Goal: Check status

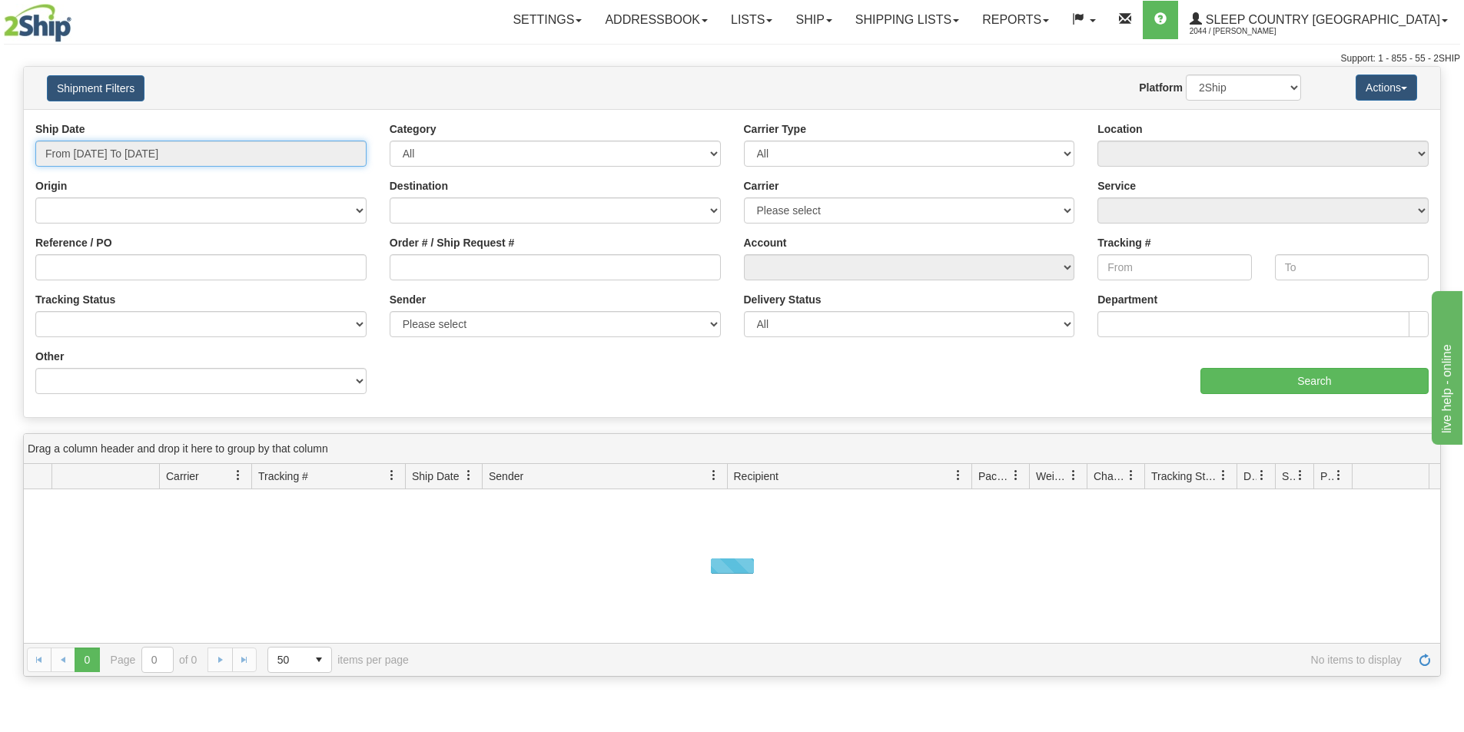
click at [270, 155] on input "From [DATE] To [DATE]" at bounding box center [200, 154] width 331 height 26
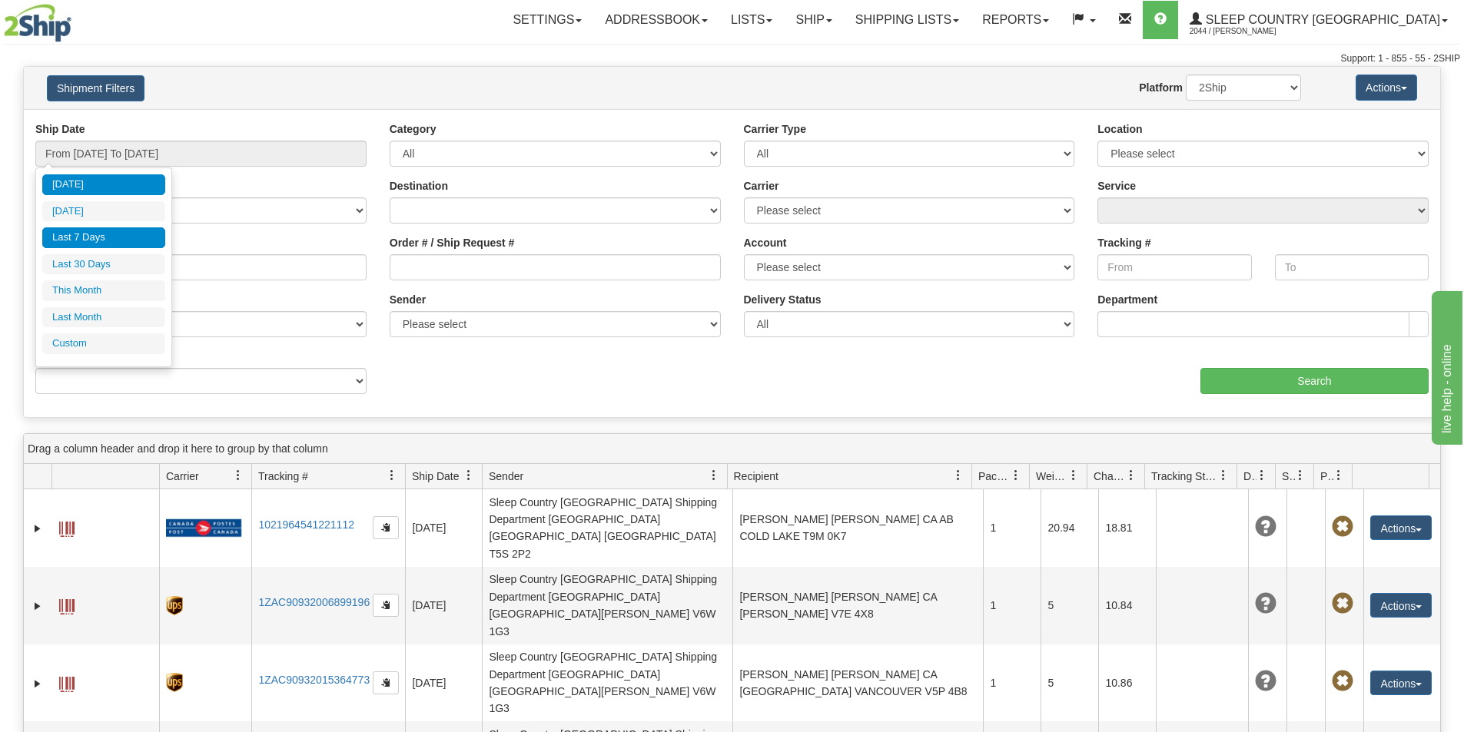
click at [88, 232] on li "Last 7 Days" at bounding box center [103, 237] width 123 height 21
type input "From [DATE] To [DATE]"
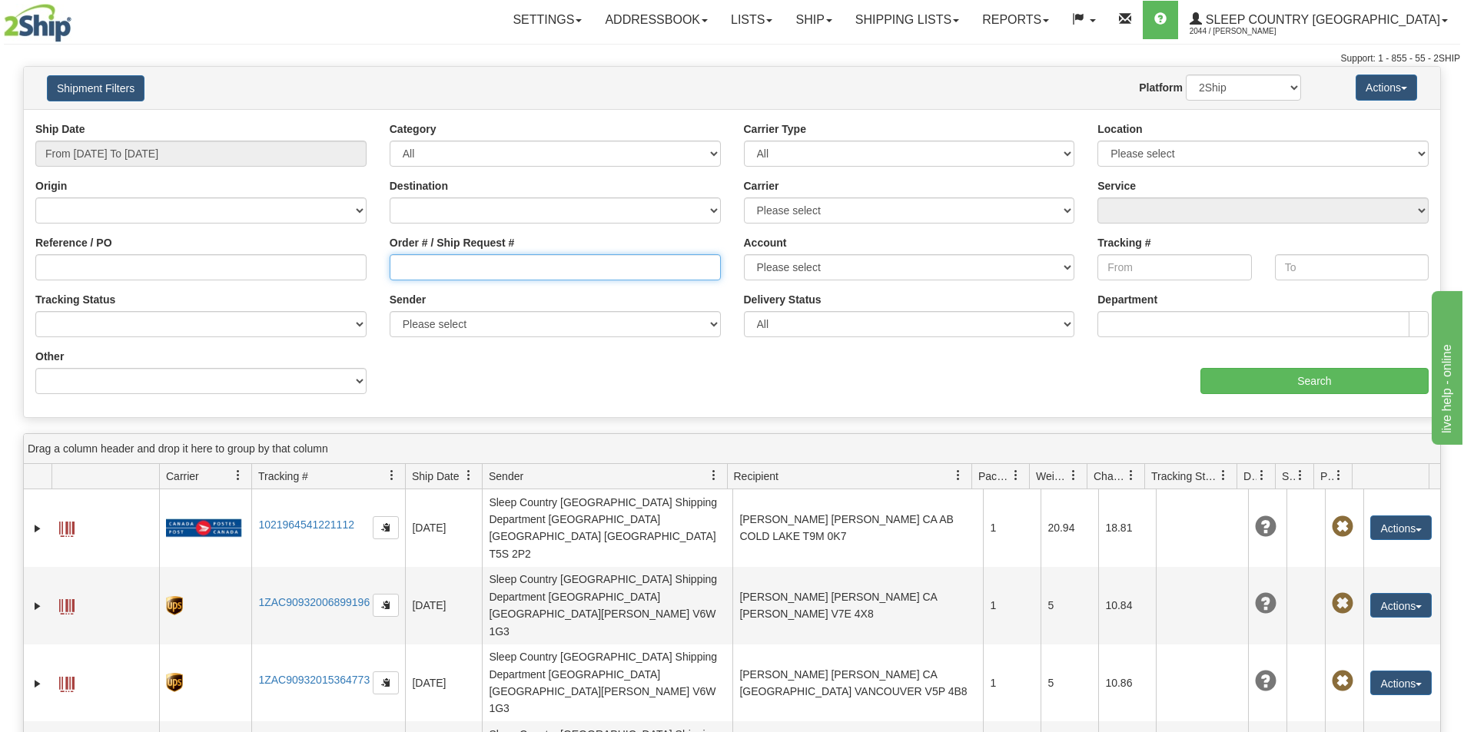
click at [406, 270] on input "Order # / Ship Request #" at bounding box center [555, 267] width 331 height 26
paste input "9002I072070"
type input "9002I072070"
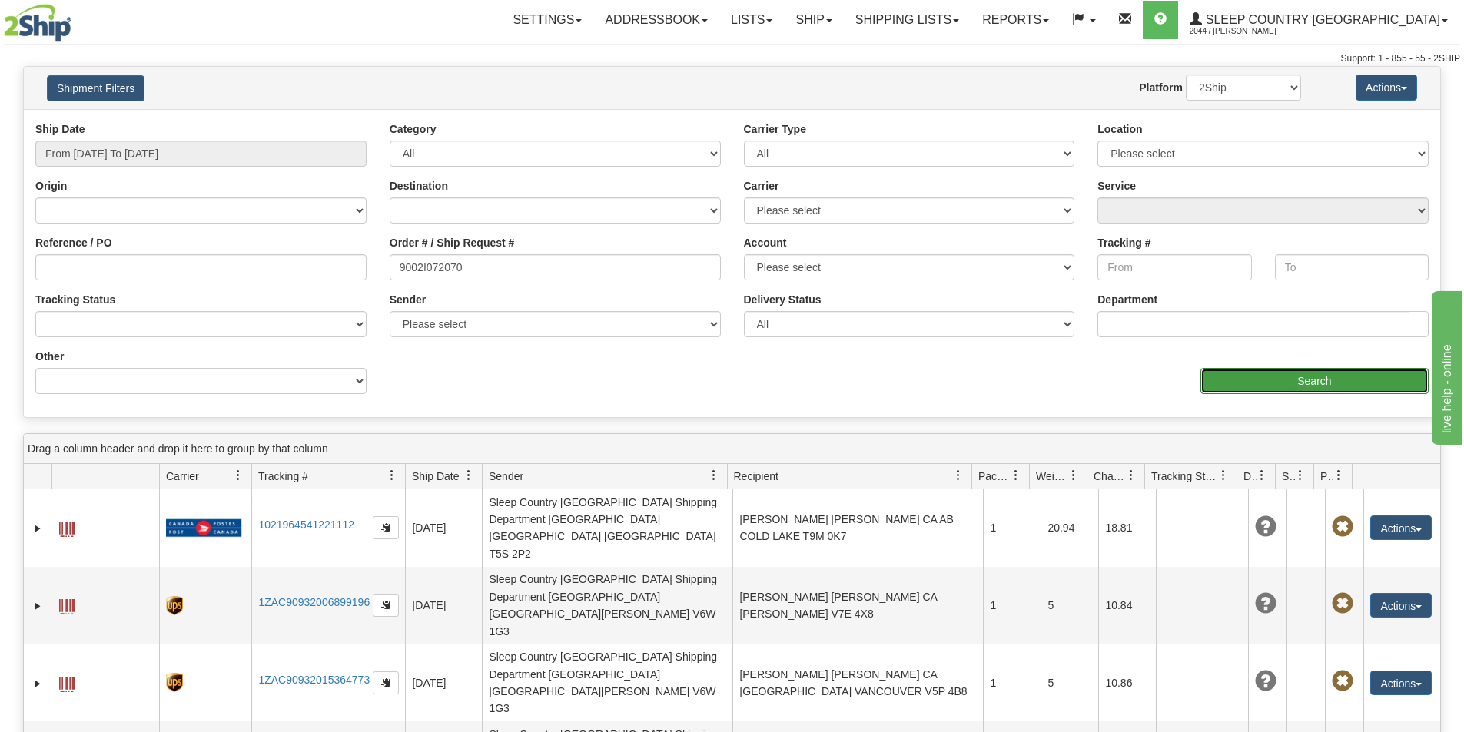
click at [1263, 371] on input "Search" at bounding box center [1314, 381] width 228 height 26
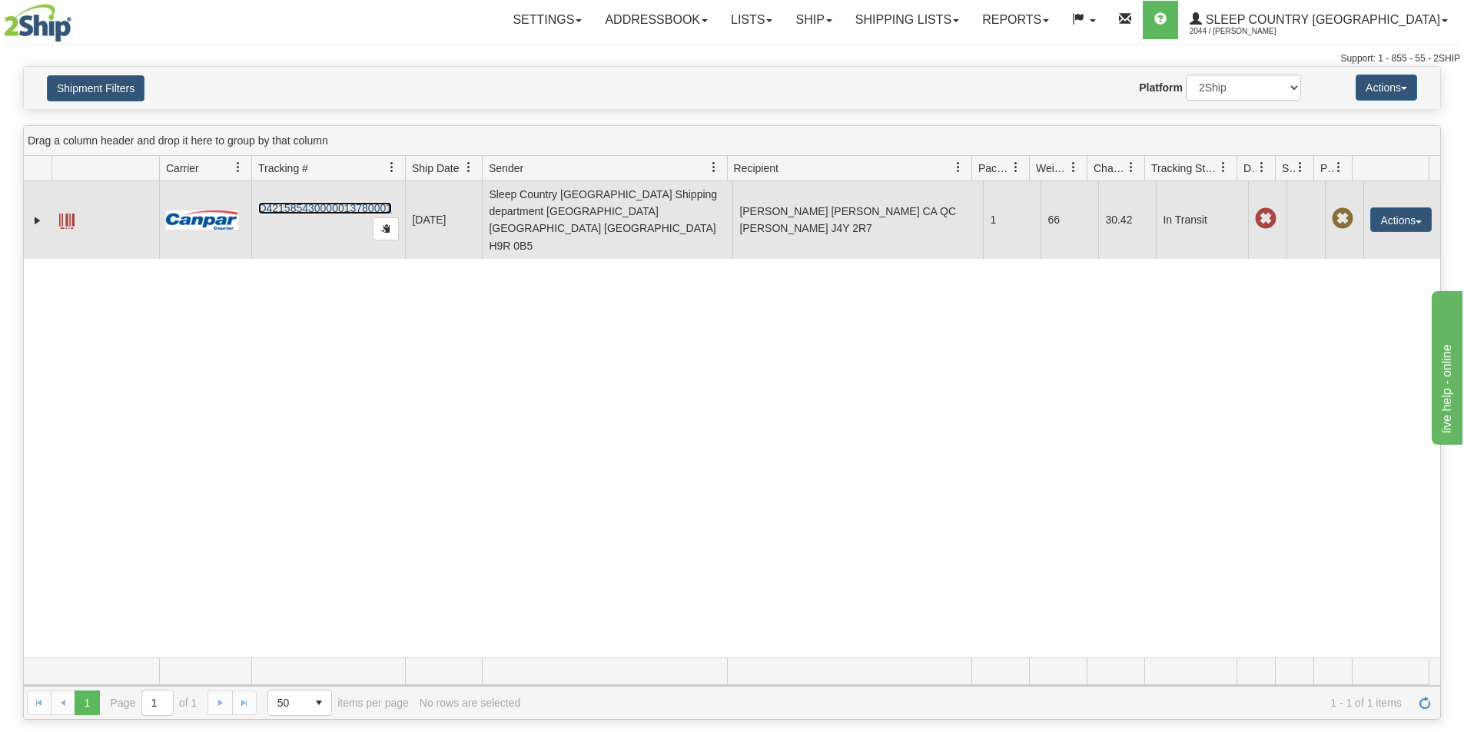
click at [320, 202] on link "D421585430000013780001" at bounding box center [325, 208] width 134 height 12
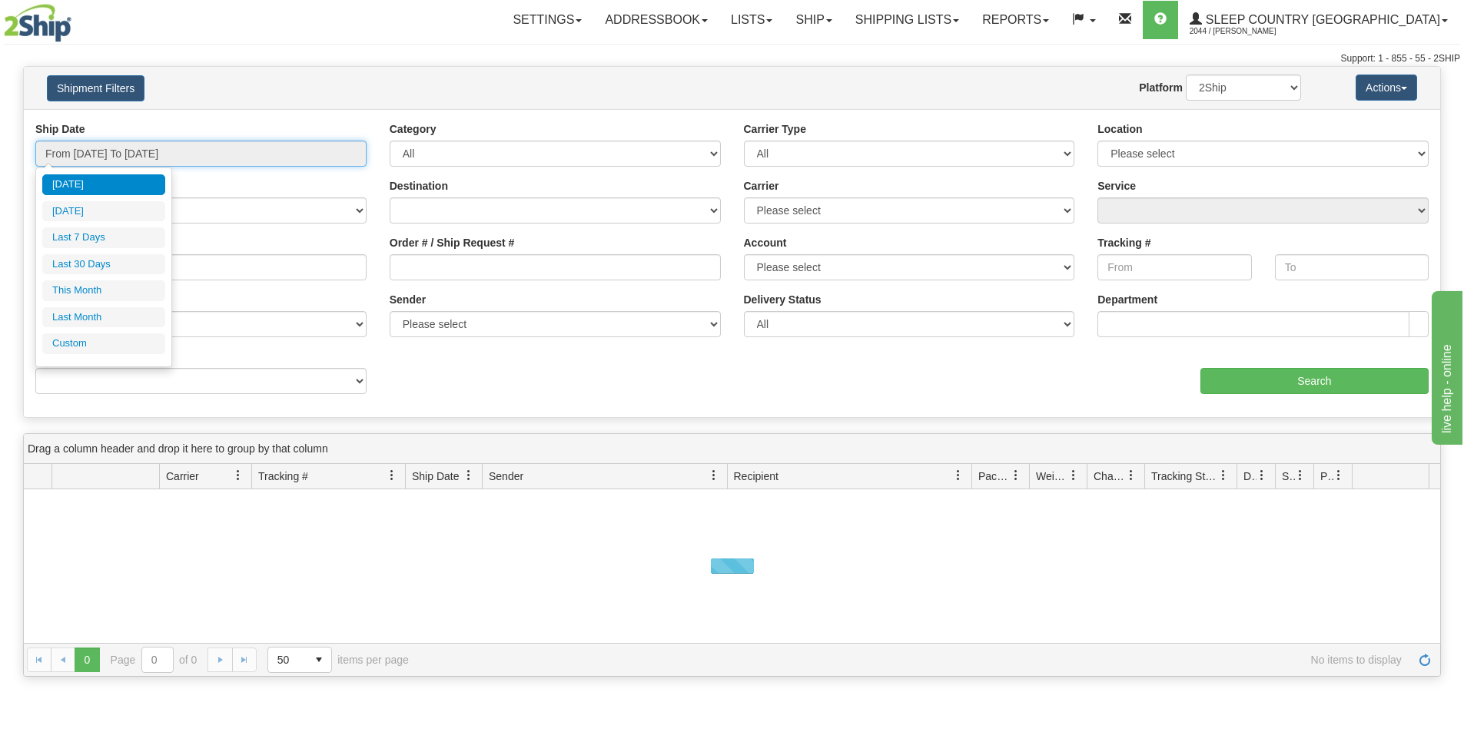
click at [271, 151] on input "From [DATE] To [DATE]" at bounding box center [200, 154] width 331 height 26
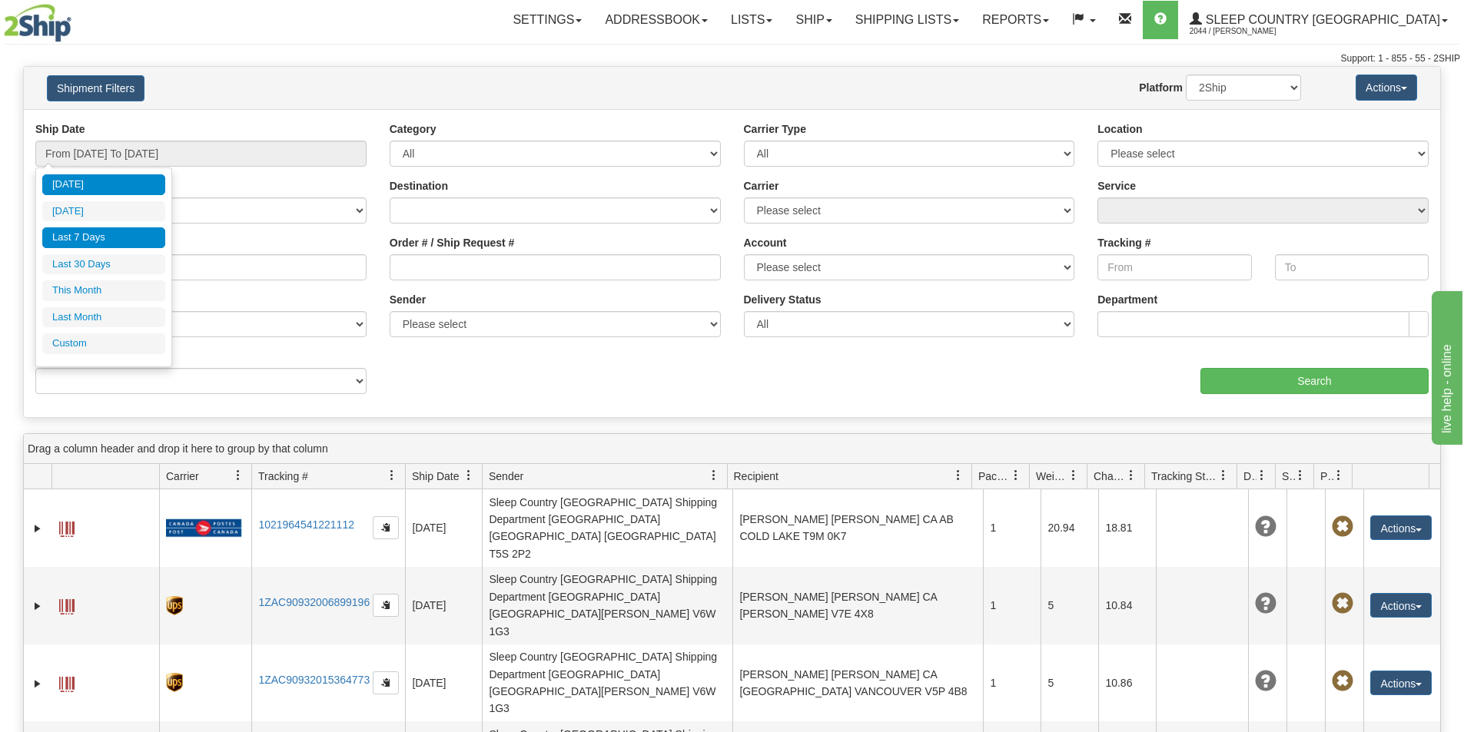
click at [151, 232] on li "Last 7 Days" at bounding box center [103, 237] width 123 height 21
type input "From [DATE] To [DATE]"
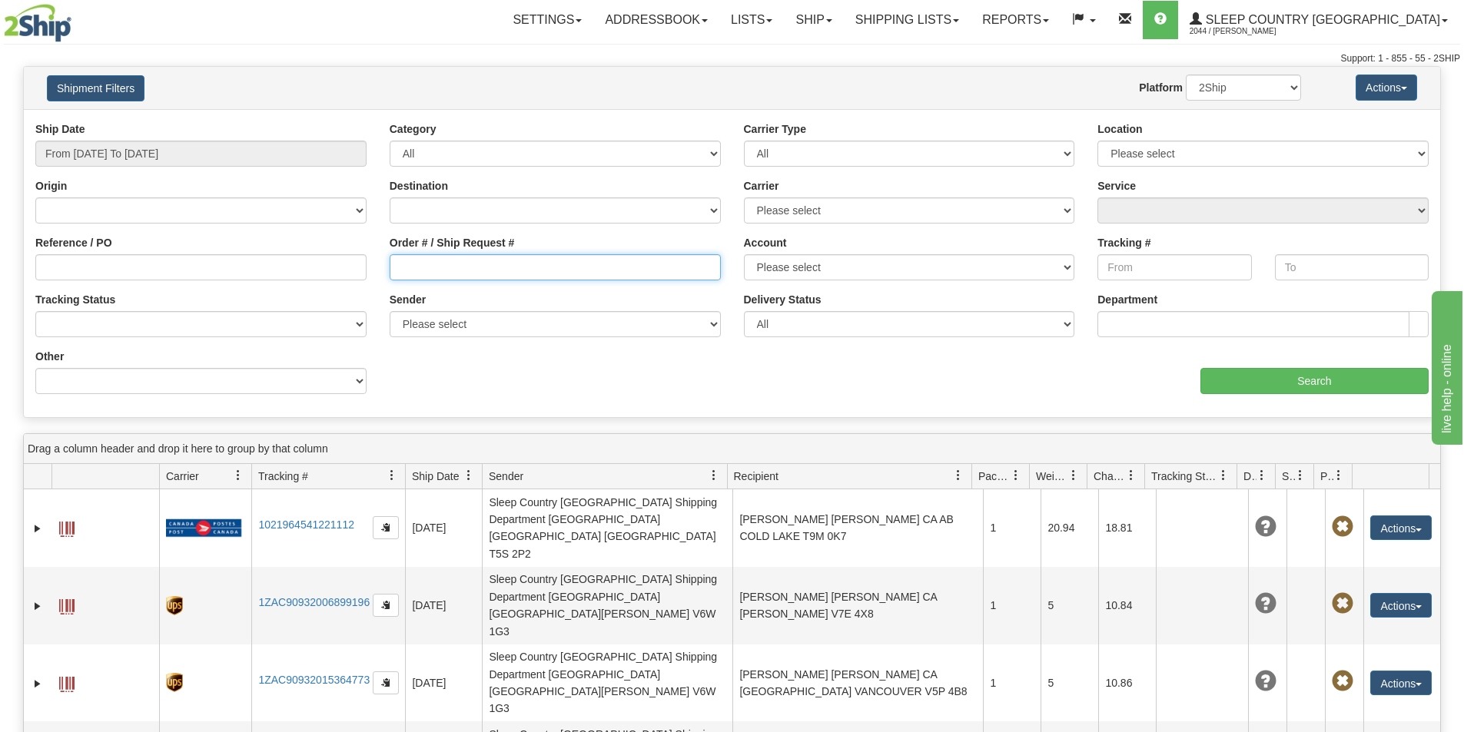
click at [406, 267] on input "Order # / Ship Request #" at bounding box center [555, 267] width 331 height 26
paste input "9002I066498"
type input "9002I066498"
